Goal: Find specific page/section: Find specific page/section

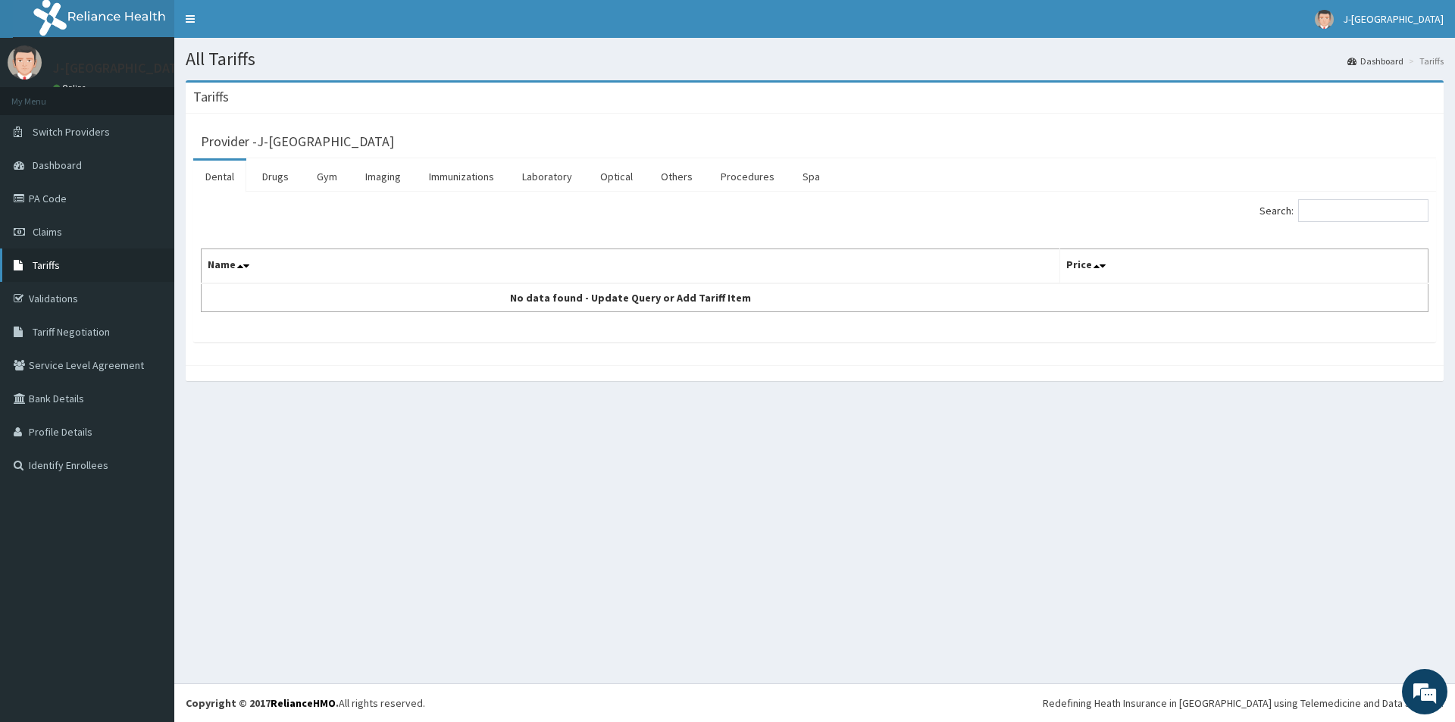
click at [55, 269] on span "Tariffs" at bounding box center [46, 265] width 27 height 14
click at [553, 180] on link "Laboratory" at bounding box center [547, 177] width 74 height 32
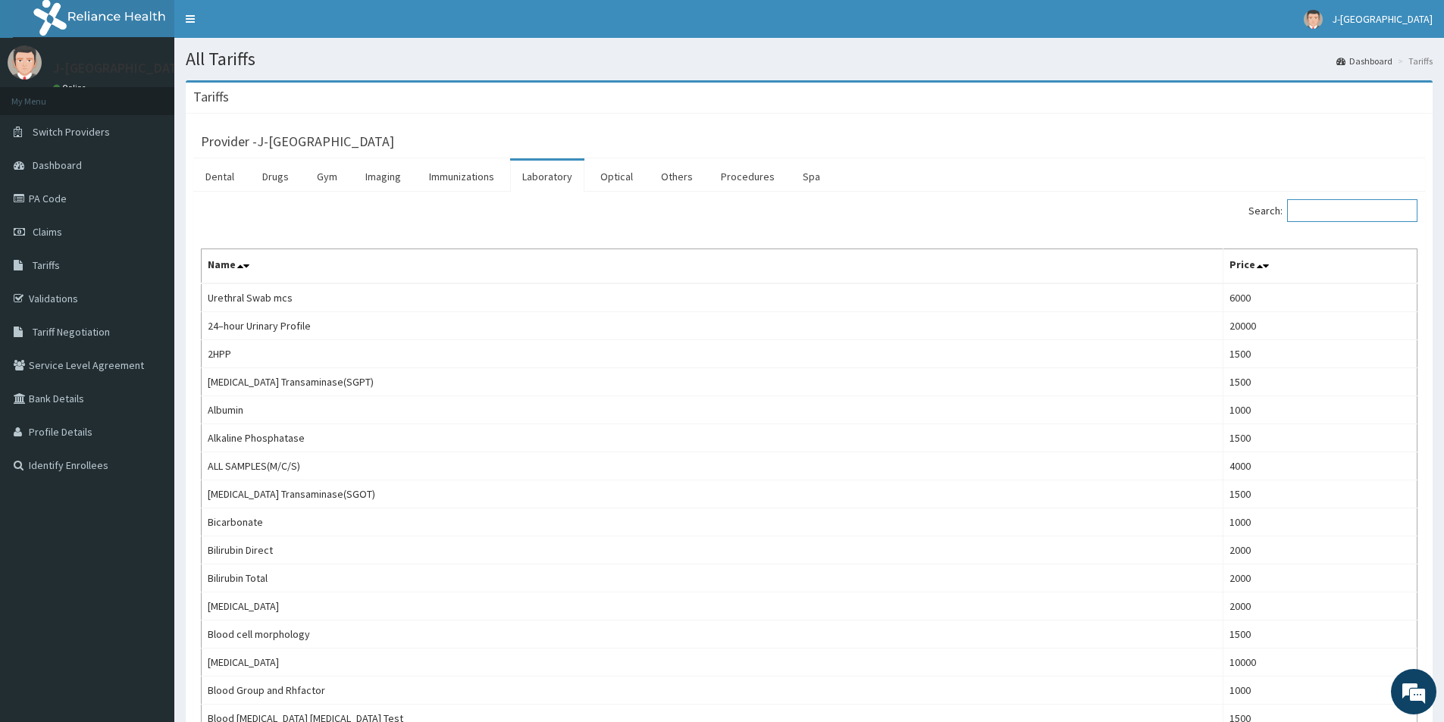
click at [1319, 212] on input "Search:" at bounding box center [1352, 210] width 130 height 23
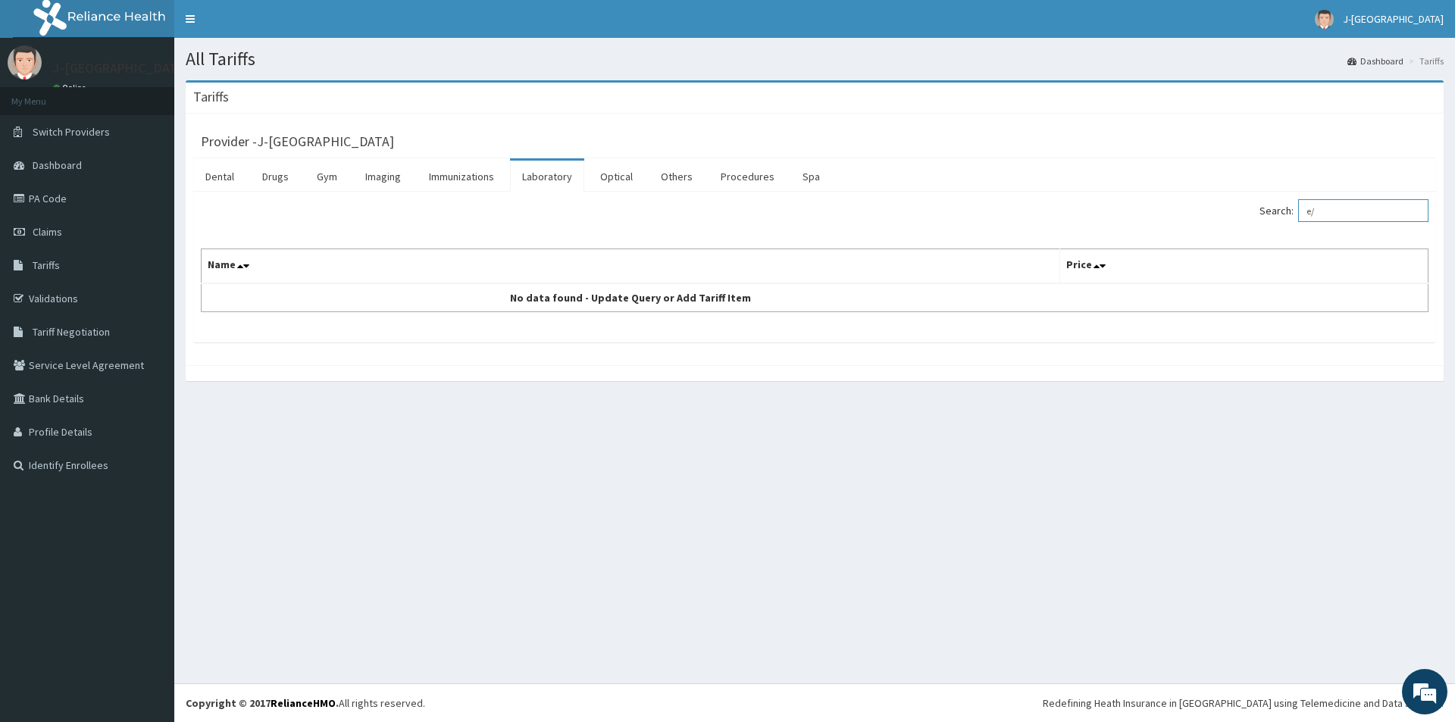
type input "e"
type input "electro"
